Goal: Task Accomplishment & Management: Manage account settings

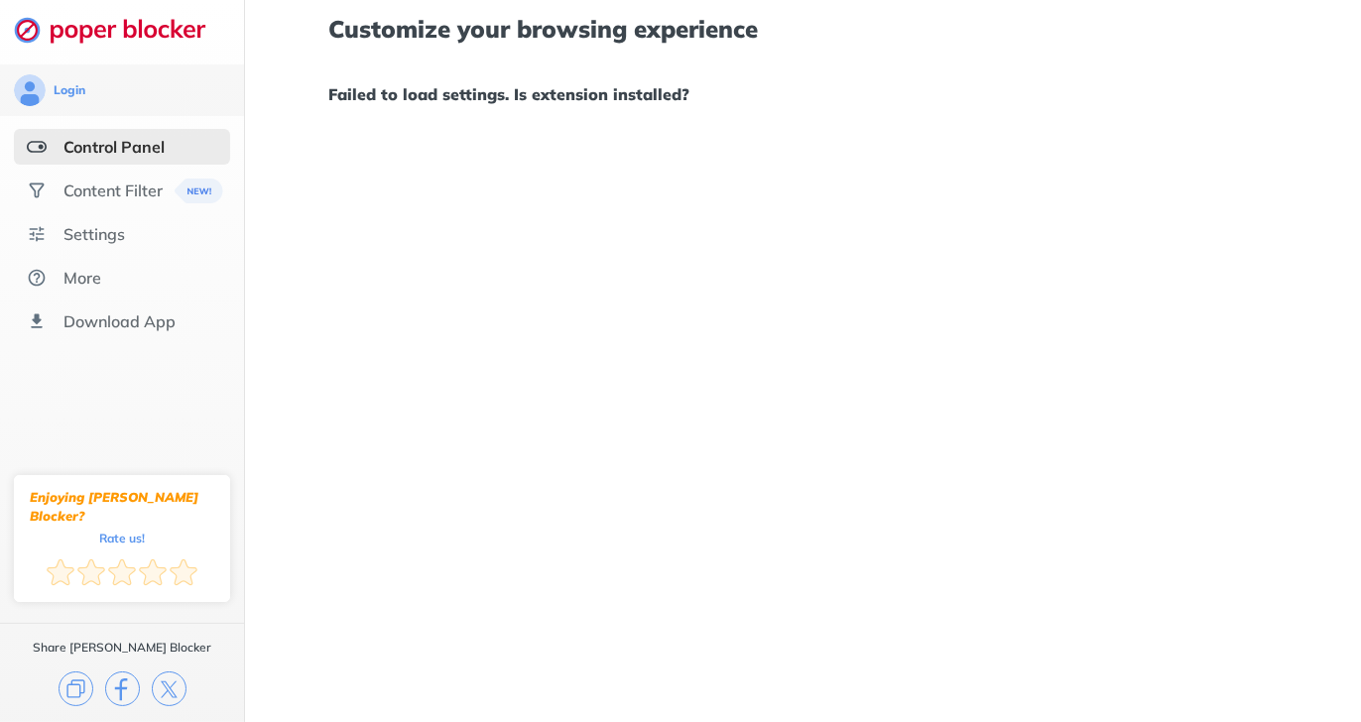
click at [104, 137] on div "Control Panel" at bounding box center [113, 147] width 101 height 20
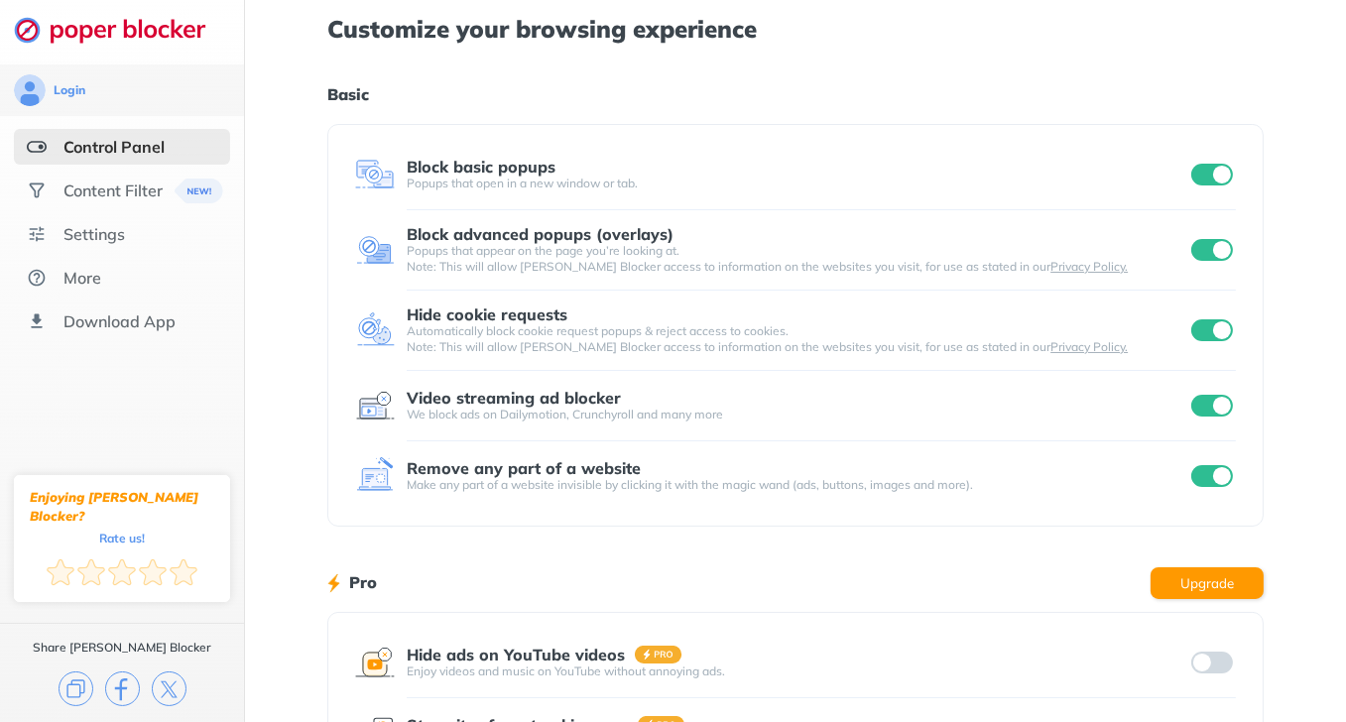
click at [1205, 251] on input "checkbox" at bounding box center [1212, 250] width 42 height 22
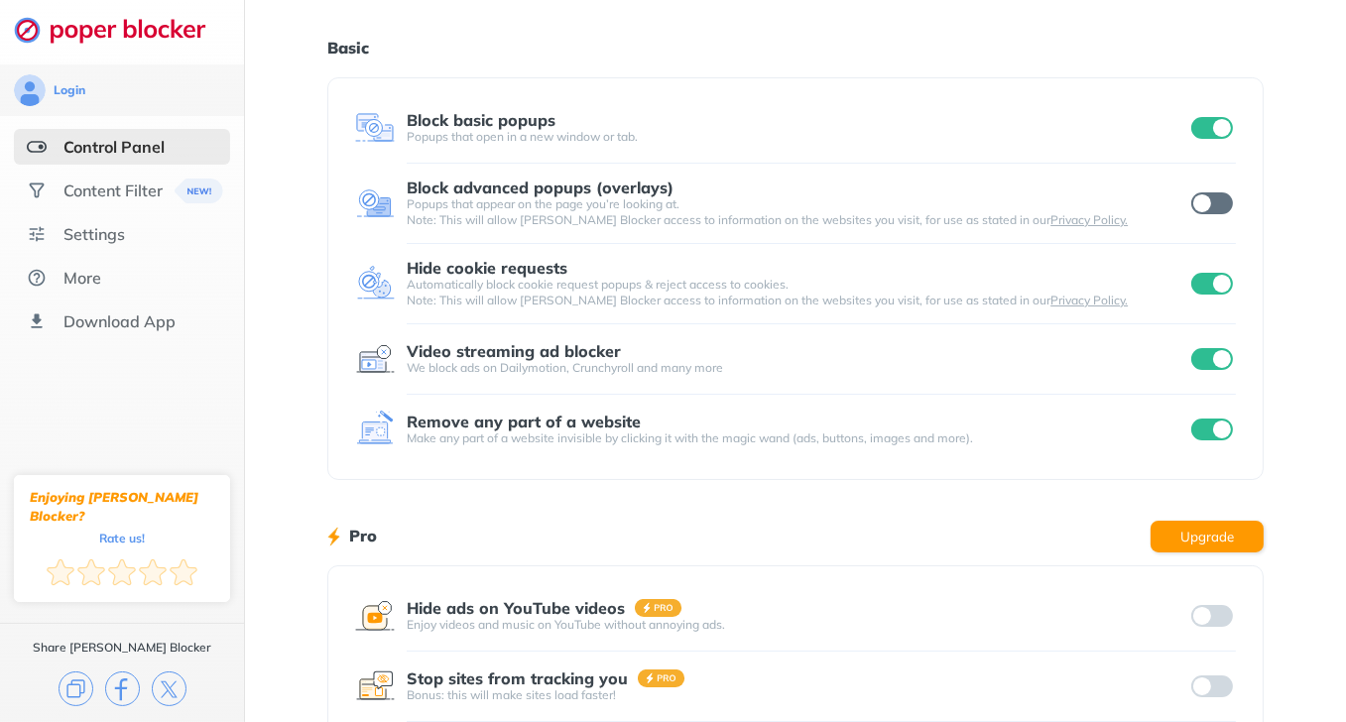
scroll to position [301, 0]
